Goal: Task Accomplishment & Management: Use online tool/utility

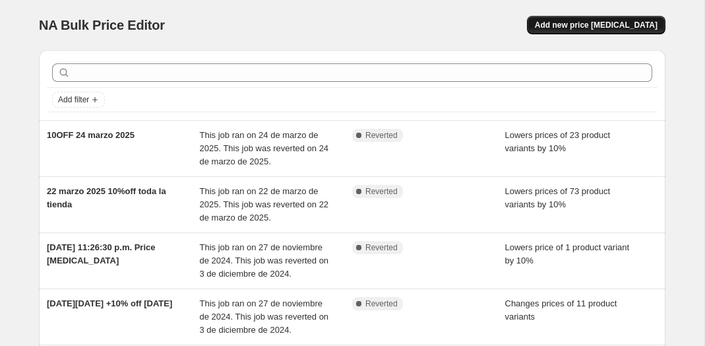
click at [598, 16] on button "Add new price [MEDICAL_DATA]" at bounding box center [596, 25] width 139 height 18
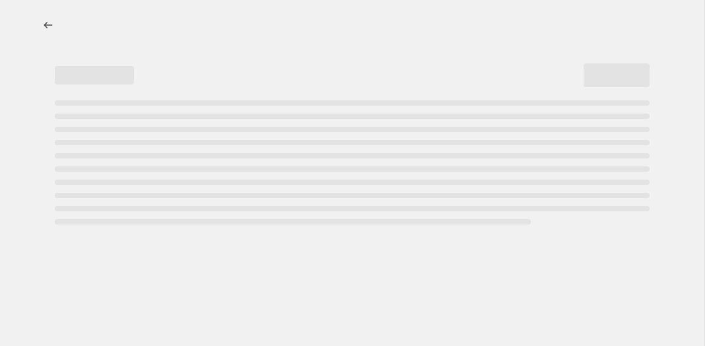
select select "percentage"
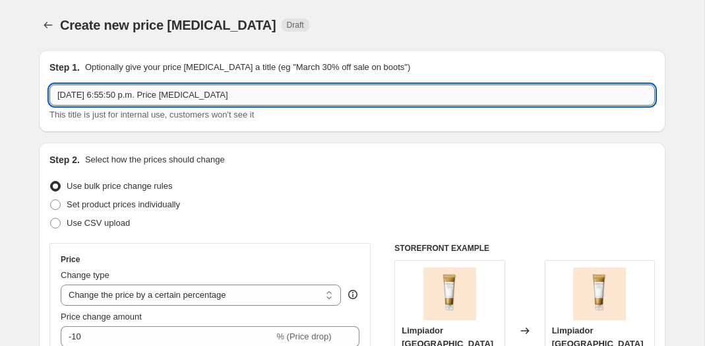
click at [239, 100] on input "[DATE] 6:55:50 p.m. Price [MEDICAL_DATA]" at bounding box center [352, 94] width 606 height 21
click at [233, 94] on input "[DATE] 6:55:50 p.m. Price [MEDICAL_DATA]" at bounding box center [352, 94] width 606 height 21
click at [84, 95] on input "[DATE] 6:55:50 p.m. Price [MEDICAL_DATA]" at bounding box center [352, 94] width 606 height 21
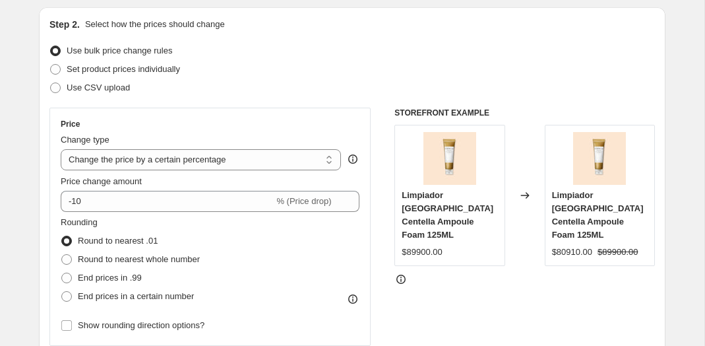
scroll to position [136, 0]
type input "Amigo secreto mini kit 10%"
click at [168, 149] on select "Change the price to a certain amount Change the price by a certain amount Chang…" at bounding box center [201, 158] width 280 height 21
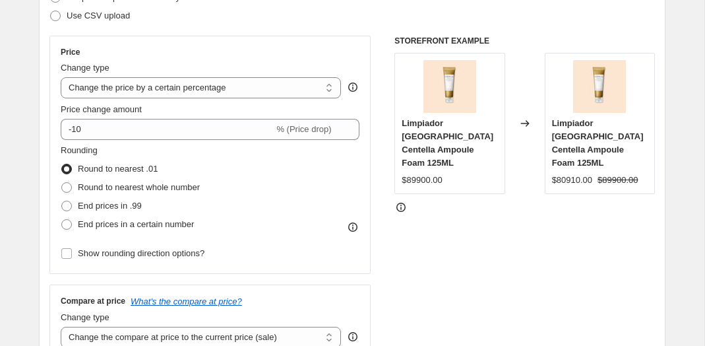
scroll to position [208, 0]
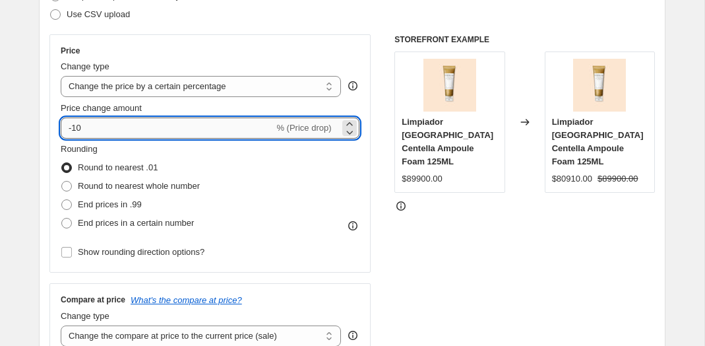
click at [156, 121] on input "-10" at bounding box center [167, 127] width 213 height 21
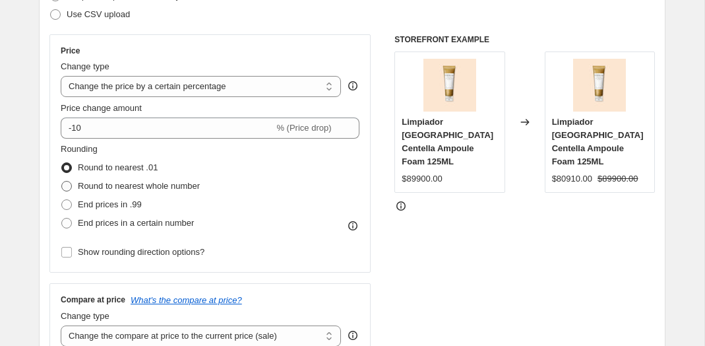
click at [125, 188] on span "Round to nearest whole number" at bounding box center [139, 186] width 122 height 10
click at [62, 181] on input "Round to nearest whole number" at bounding box center [61, 181] width 1 height 1
radio input "true"
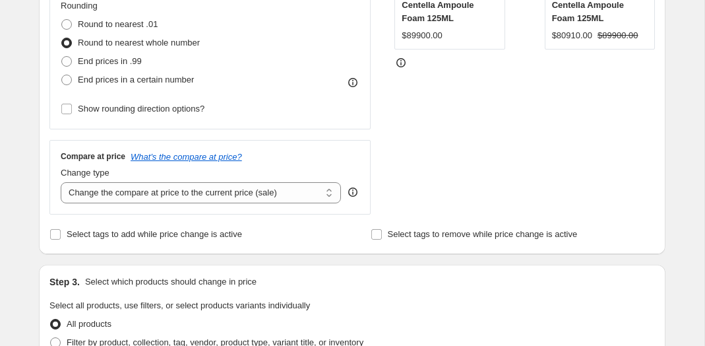
scroll to position [388, 0]
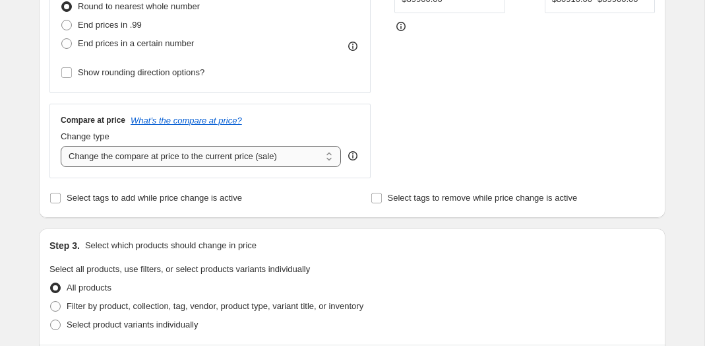
click at [148, 156] on select "Change the compare at price to the current price (sale) Change the compare at p…" at bounding box center [201, 156] width 280 height 21
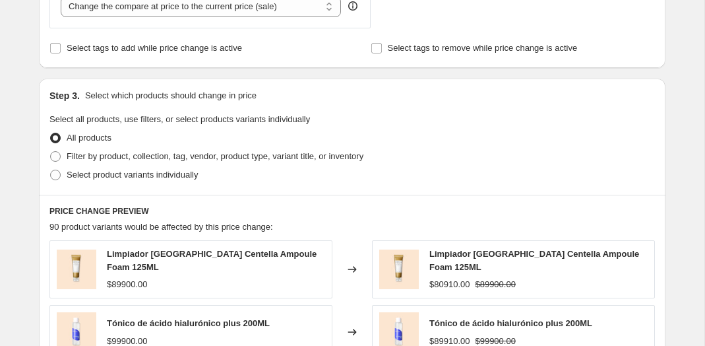
scroll to position [541, 0]
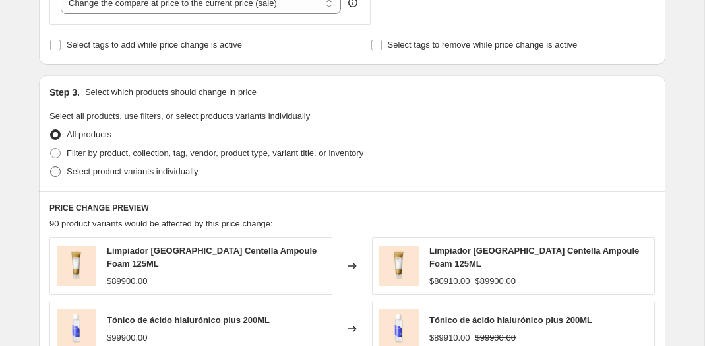
click at [78, 172] on span "Select product variants individually" at bounding box center [132, 171] width 131 height 10
click at [51, 167] on input "Select product variants individually" at bounding box center [50, 166] width 1 height 1
radio input "true"
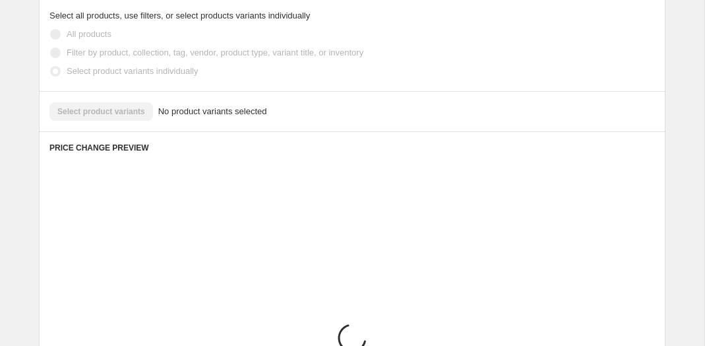
scroll to position [642, 0]
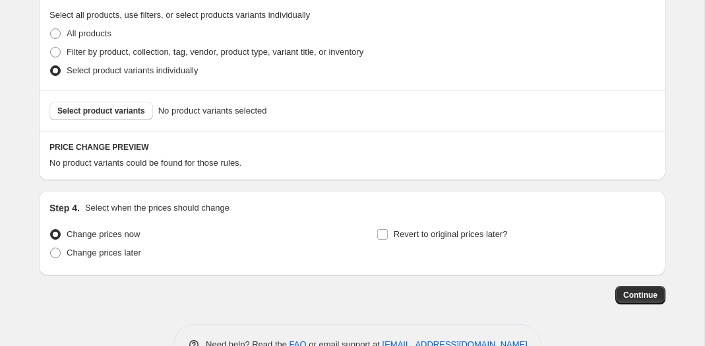
click at [106, 120] on div "Select product variants No product variants selected" at bounding box center [352, 110] width 627 height 40
click at [106, 117] on button "Select product variants" at bounding box center [101, 111] width 104 height 18
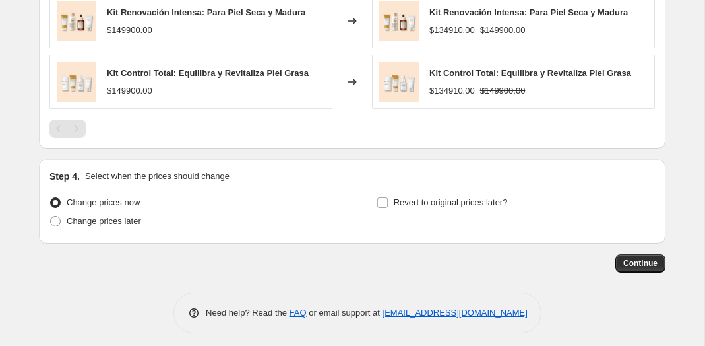
scroll to position [1011, 0]
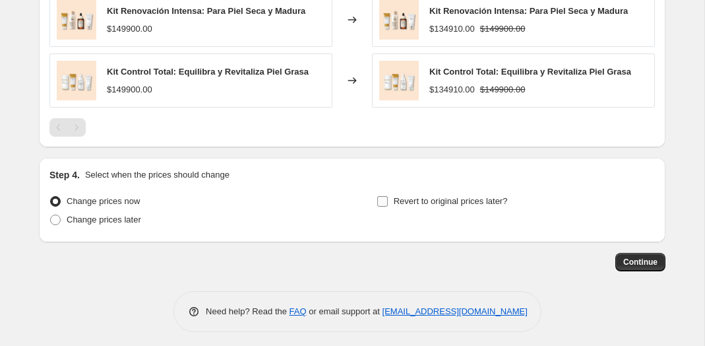
click at [465, 196] on span "Revert to original prices later?" at bounding box center [451, 201] width 114 height 10
click at [388, 196] on input "Revert to original prices later?" at bounding box center [382, 201] width 11 height 11
checkbox input "true"
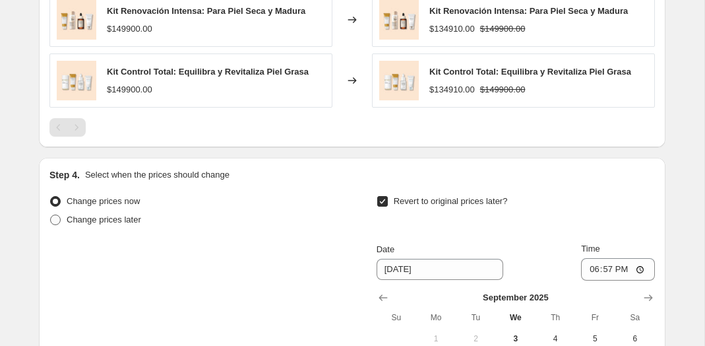
click at [140, 217] on span "Change prices later" at bounding box center [104, 219] width 75 height 10
click at [51, 215] on input "Change prices later" at bounding box center [50, 214] width 1 height 1
radio input "true"
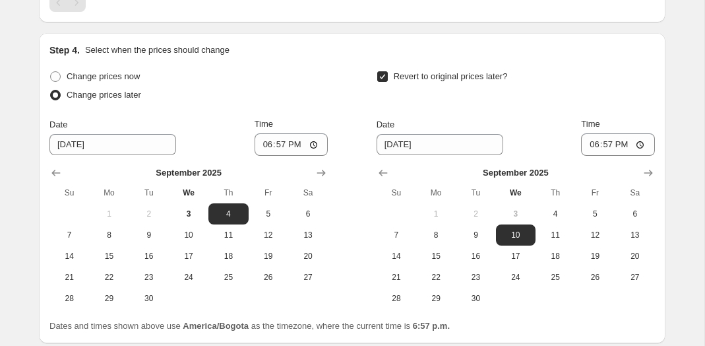
scroll to position [1136, 0]
click at [254, 229] on span "12" at bounding box center [268, 234] width 29 height 11
type input "[DATE]"
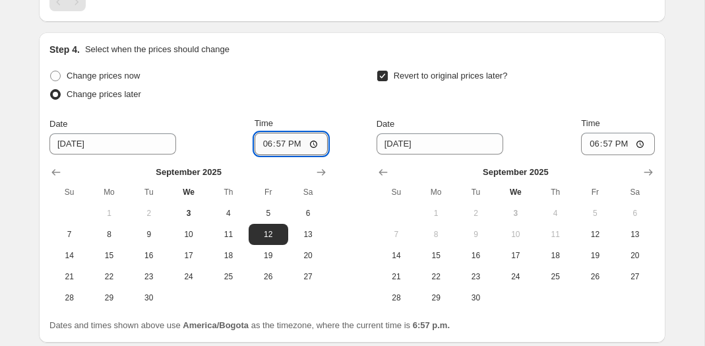
click at [284, 133] on input "18:57" at bounding box center [292, 144] width 74 height 22
click at [291, 137] on input "18:57" at bounding box center [292, 144] width 74 height 22
click at [315, 135] on input "18:57" at bounding box center [292, 144] width 74 height 22
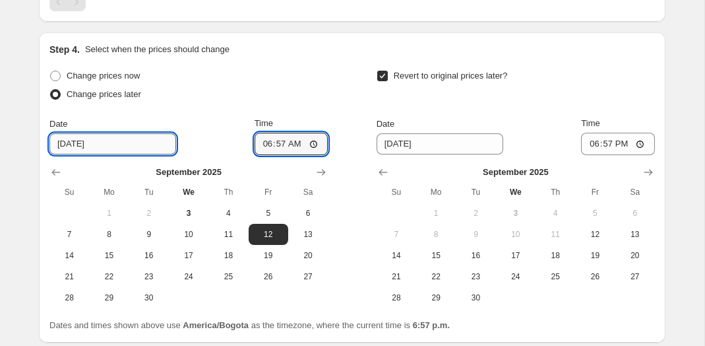
type input "06:57"
click at [114, 135] on input "[DATE]" at bounding box center [112, 143] width 127 height 21
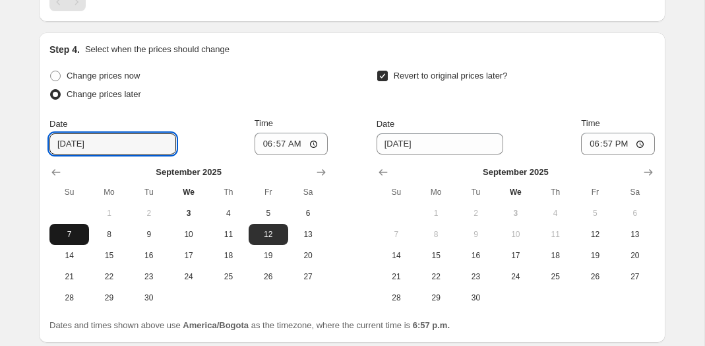
click at [71, 229] on span "7" at bounding box center [69, 234] width 29 height 11
type input "[DATE]"
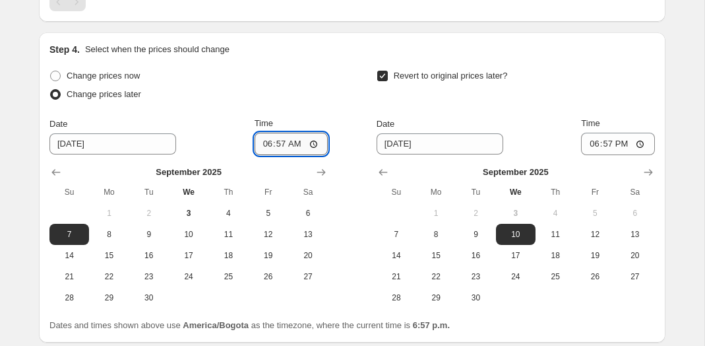
click at [293, 140] on input "06:57" at bounding box center [292, 144] width 74 height 22
click at [255, 135] on input "18:57" at bounding box center [292, 144] width 74 height 22
click at [255, 137] on input "18:57" at bounding box center [292, 144] width 74 height 22
click at [260, 137] on input "18:57" at bounding box center [292, 144] width 74 height 22
click at [318, 133] on input "18:57" at bounding box center [292, 144] width 74 height 22
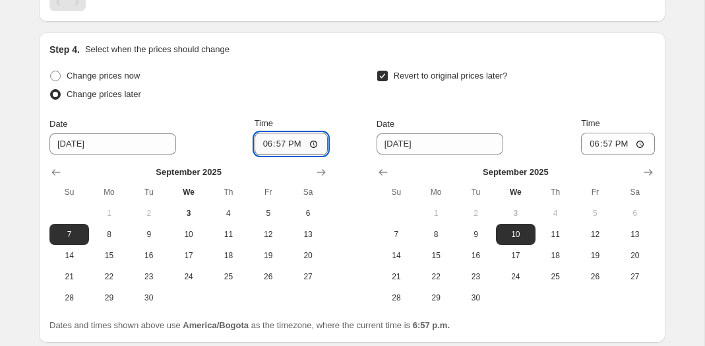
click at [316, 134] on input "18:57" at bounding box center [292, 144] width 74 height 22
type input "23:59"
click at [330, 84] on div "Change prices now Change prices later Date [DATE] Time 23:59 [DATE] Su Mo Tu We…" at bounding box center [352, 187] width 606 height 241
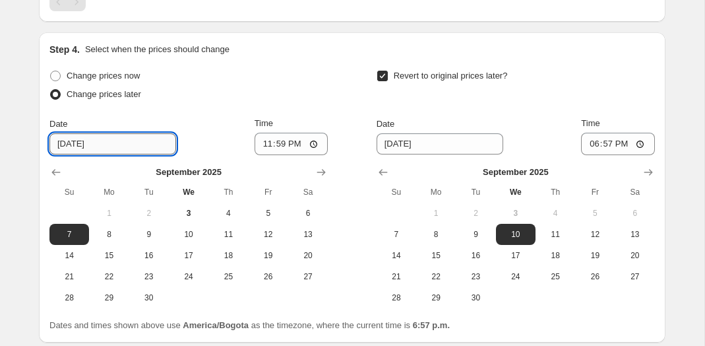
click at [73, 137] on input "[DATE]" at bounding box center [112, 143] width 127 height 21
click at [328, 78] on div "Change prices now Change prices later Date [DATE] Time 23:59 [DATE] Su Mo Tu We…" at bounding box center [352, 187] width 606 height 241
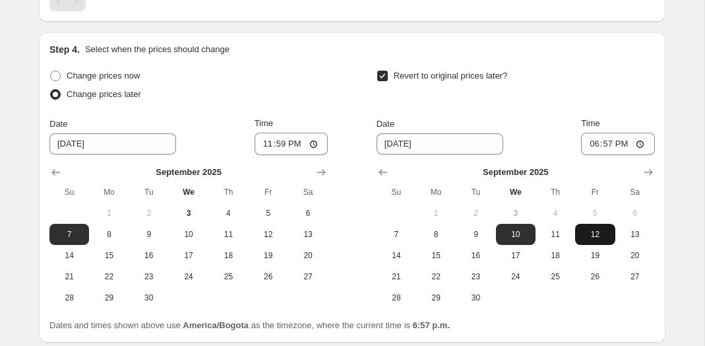
click at [587, 229] on span "12" at bounding box center [594, 234] width 29 height 11
type input "[DATE]"
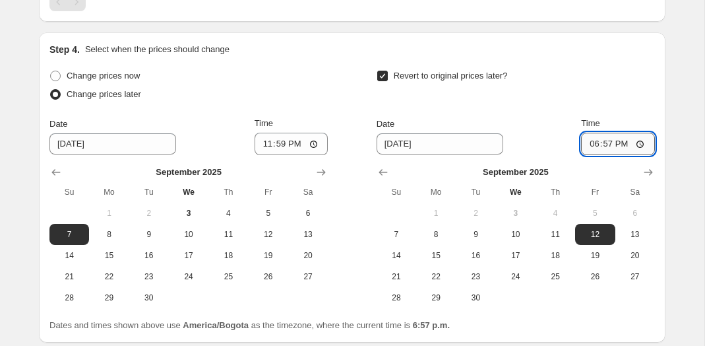
click at [588, 139] on input "18:57" at bounding box center [618, 144] width 74 height 22
click at [639, 133] on input "18:57" at bounding box center [618, 144] width 74 height 22
click at [630, 105] on div "Revert to original prices later? Date [DATE] Time 23:59 [DATE] Su Mo Tu We Th F…" at bounding box center [516, 187] width 278 height 241
type input "23:59"
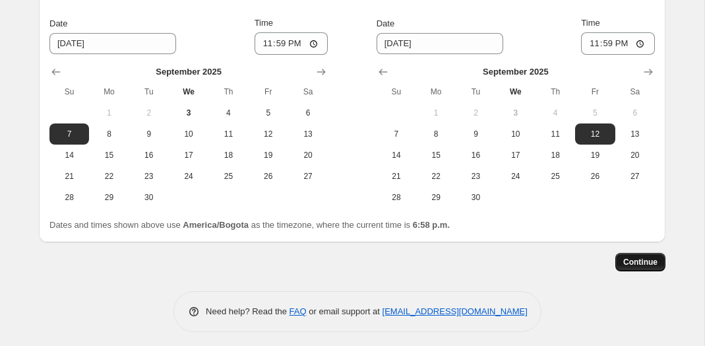
click at [642, 257] on span "Continue" at bounding box center [640, 262] width 34 height 11
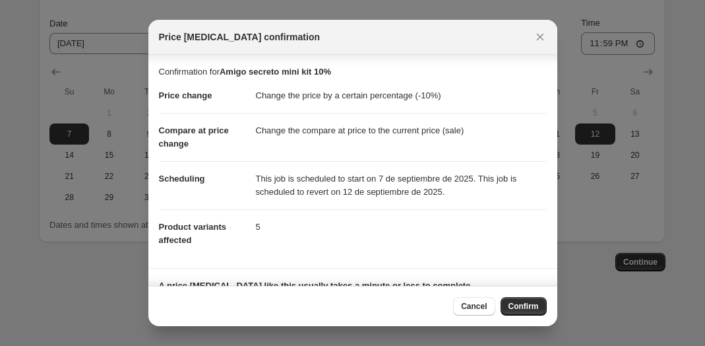
scroll to position [84, 0]
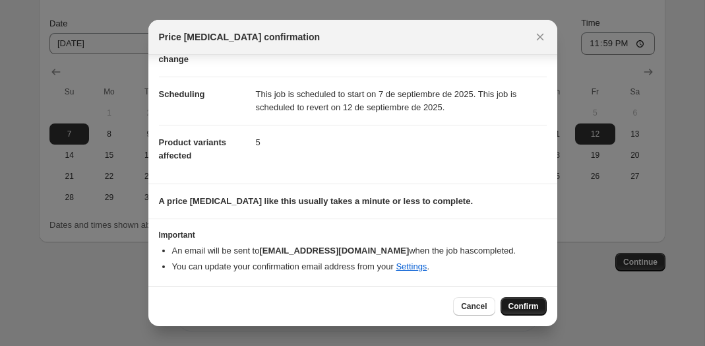
click at [514, 302] on span "Confirm" at bounding box center [524, 306] width 30 height 11
